Goal: Information Seeking & Learning: Learn about a topic

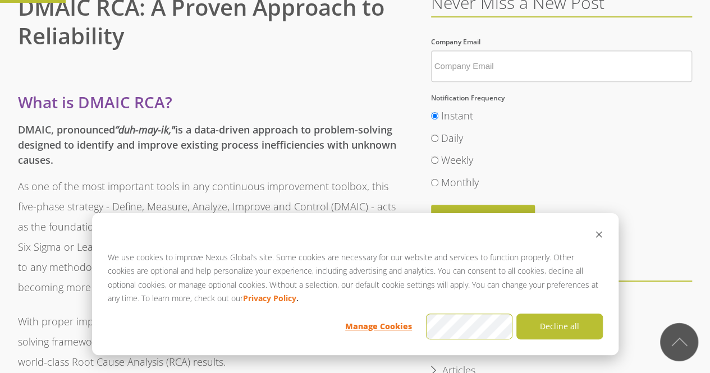
scroll to position [336, 0]
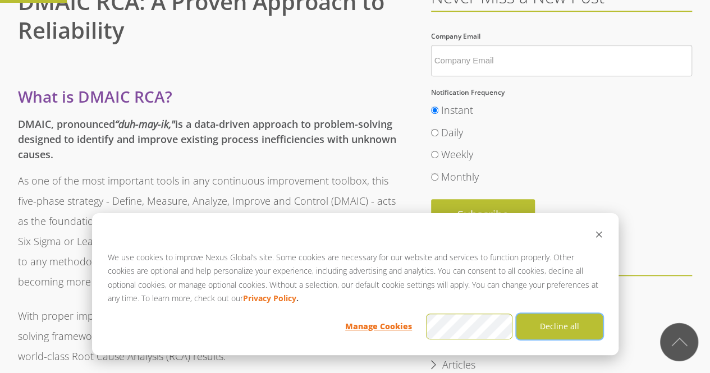
click at [574, 328] on button "Decline all" at bounding box center [559, 327] width 86 height 26
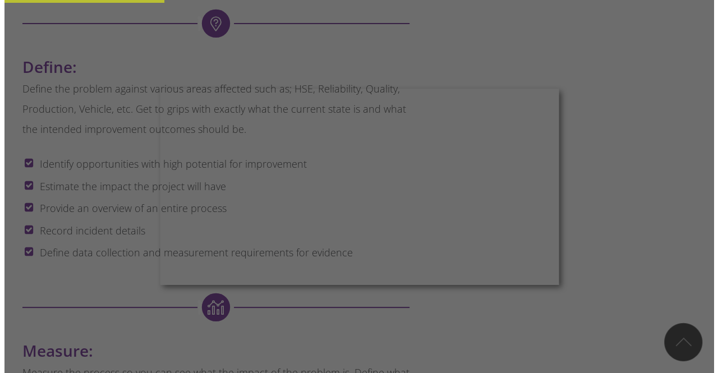
scroll to position [864, 0]
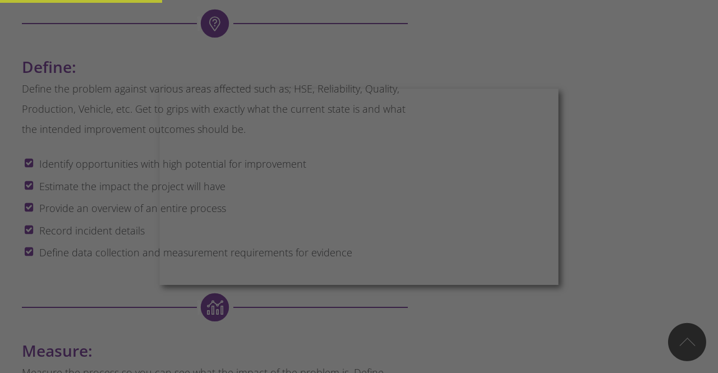
click at [601, 294] on div at bounding box center [363, 188] width 726 height 377
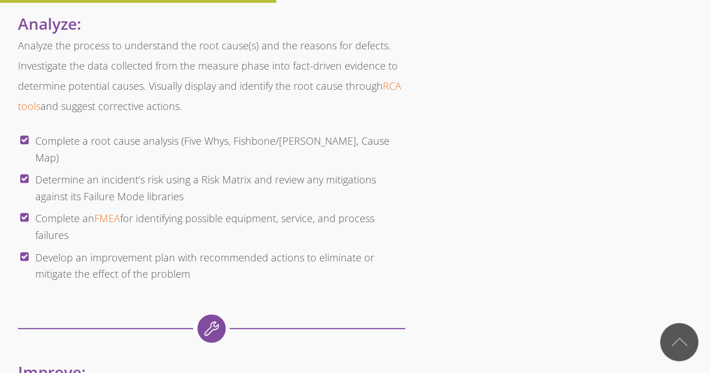
scroll to position [1492, 0]
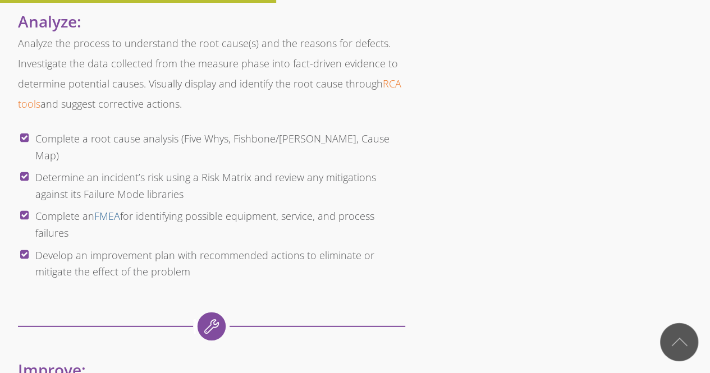
click at [112, 209] on link "FMEA" at bounding box center [107, 215] width 26 height 13
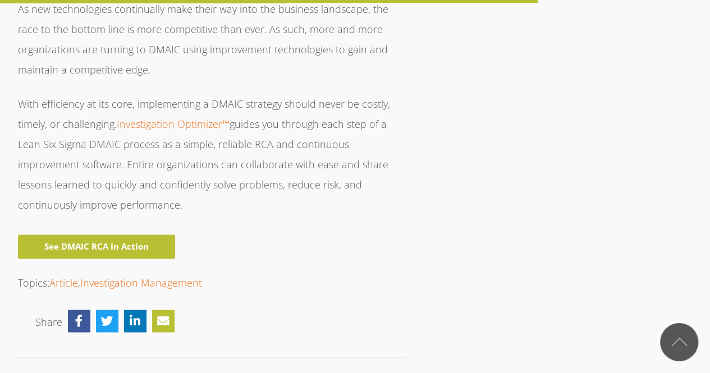
scroll to position [2898, 0]
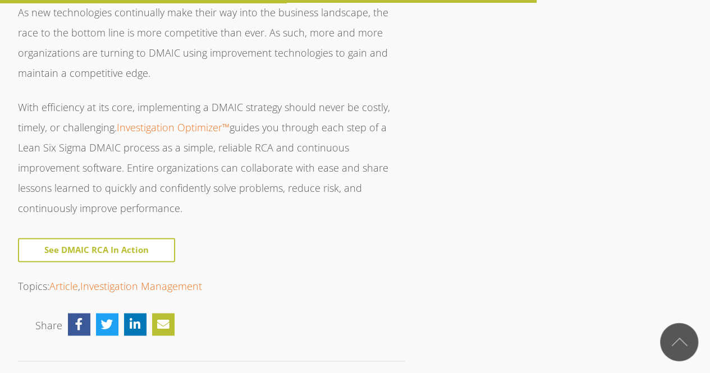
click at [60, 238] on link "See DMAIC RCA In Action" at bounding box center [96, 250] width 157 height 24
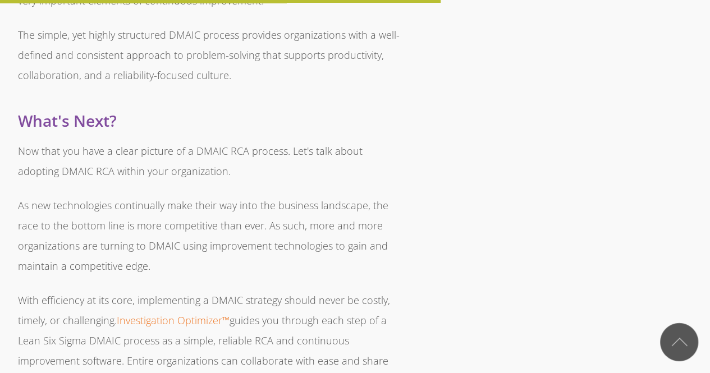
scroll to position [2379, 0]
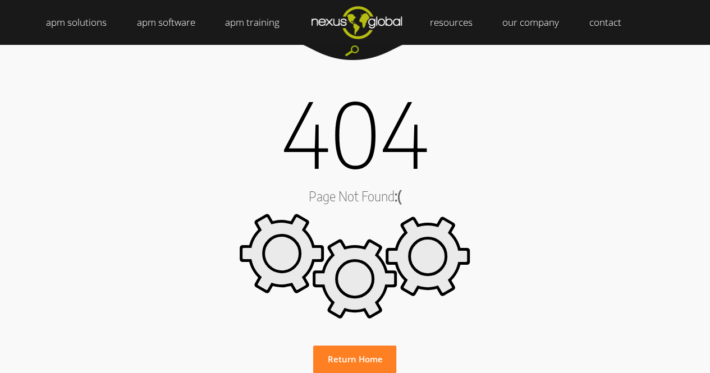
click at [365, 366] on link "Return Home" at bounding box center [354, 360] width 83 height 28
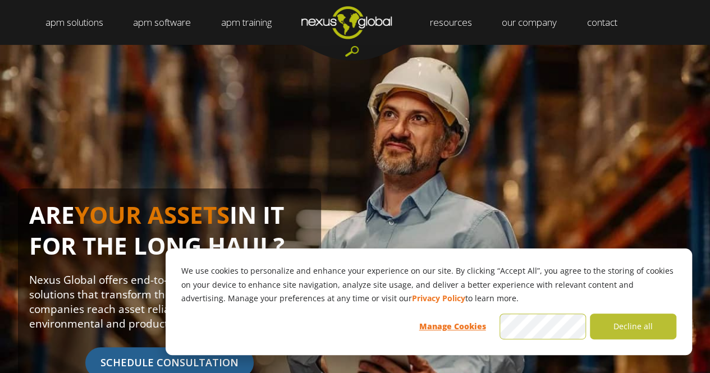
click at [1, 237] on div "ARE YOUR ASSETS IN IT FOR THE LONG HAUL? Nexus Global offers end-to-end asset m…" at bounding box center [355, 250] width 710 height 410
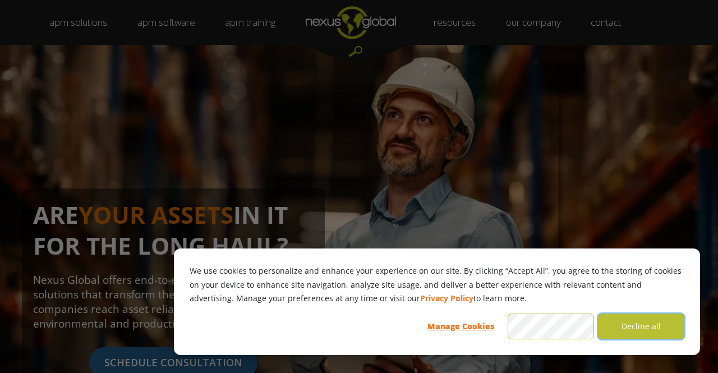
click at [653, 327] on button "Decline all" at bounding box center [641, 327] width 86 height 26
